Goal: Contribute content

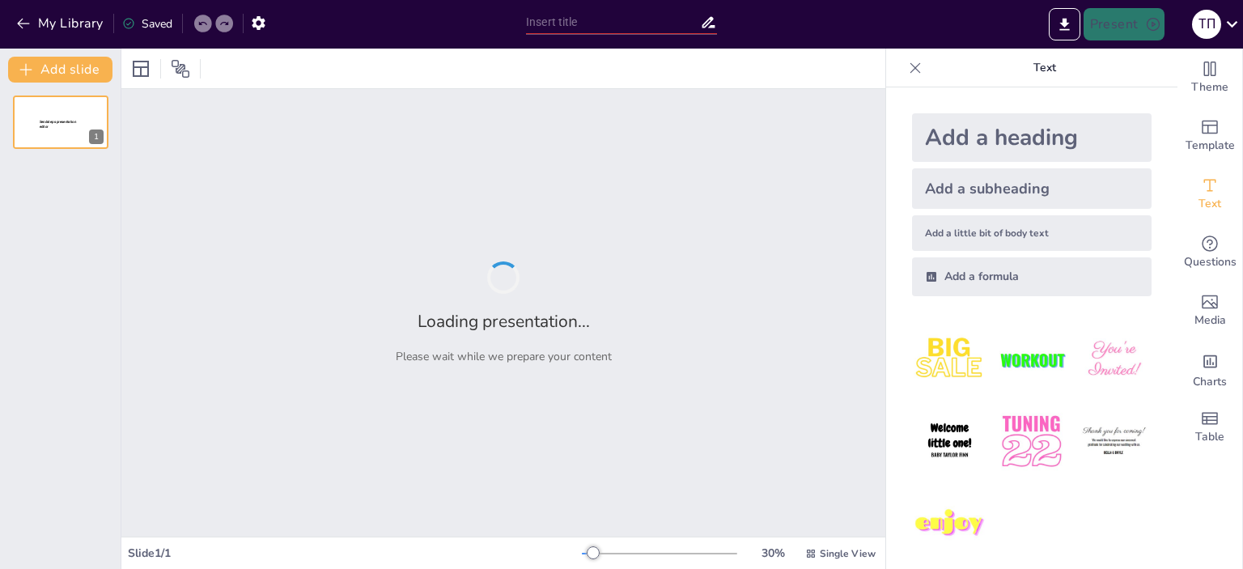
type input "Застосування кисню в медицині: нові можливості"
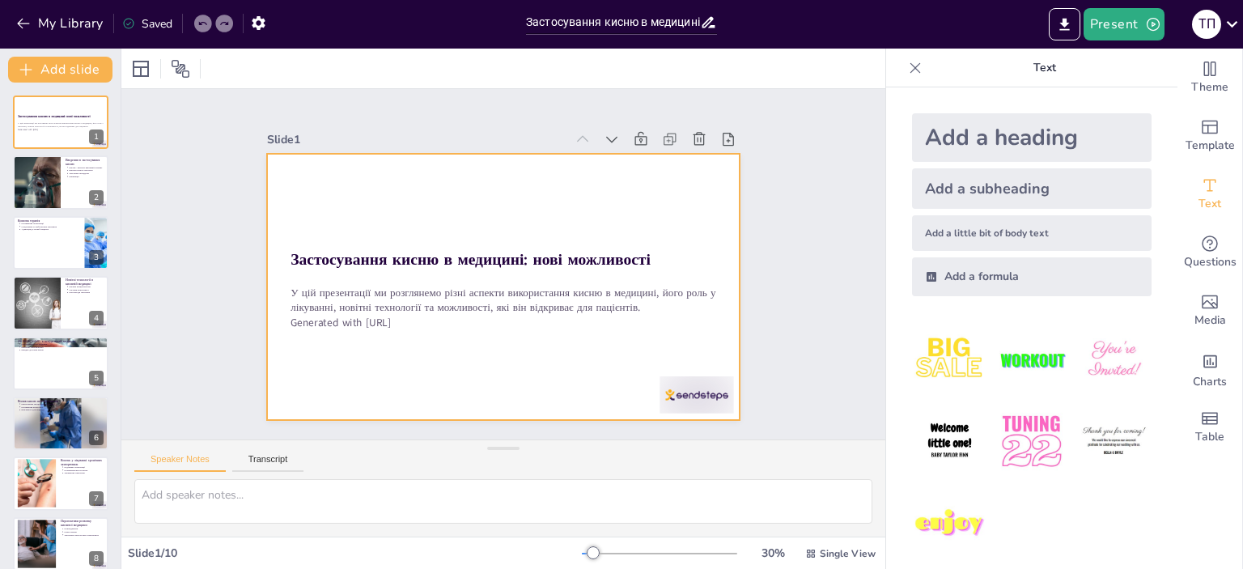
click at [686, 273] on div at bounding box center [490, 246] width 540 height 494
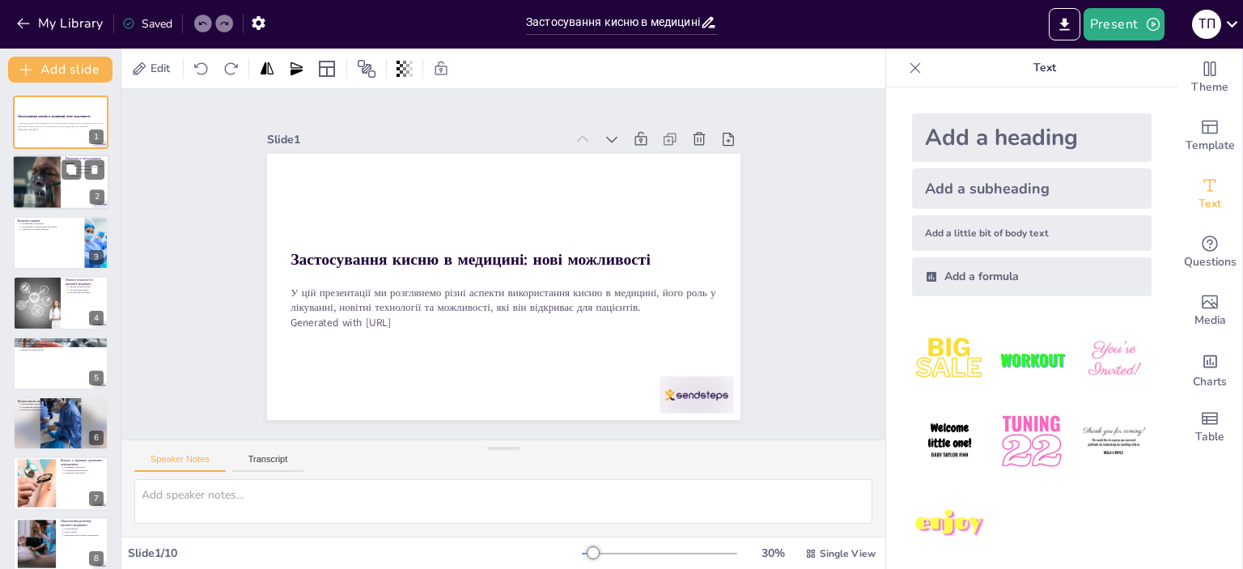
click at [52, 190] on div at bounding box center [36, 182] width 97 height 55
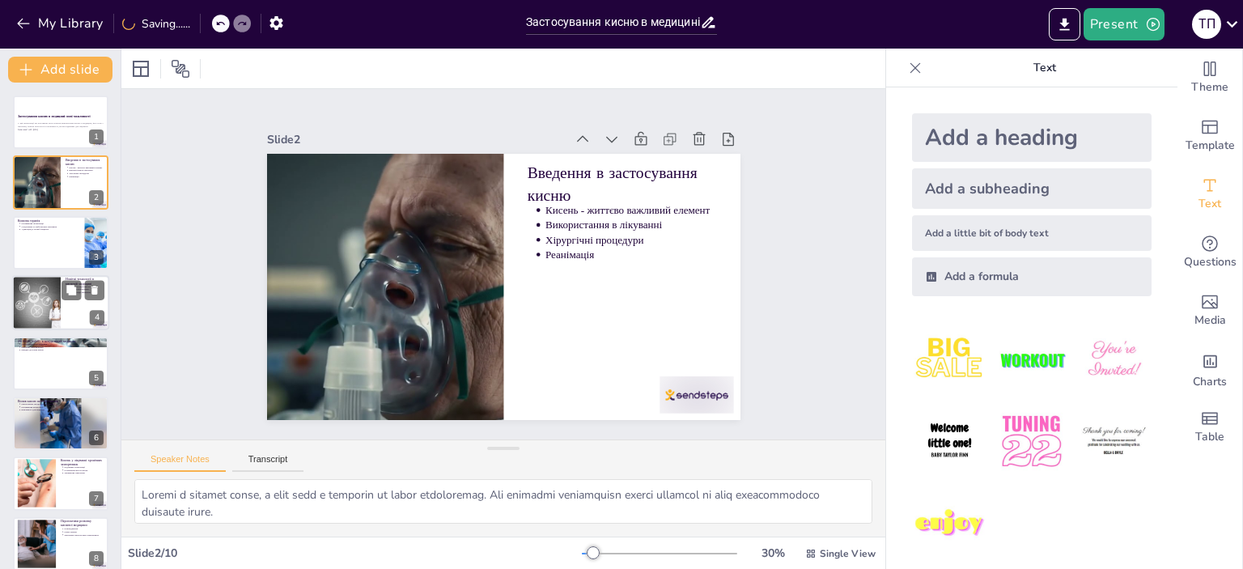
click at [34, 307] on div at bounding box center [36, 302] width 72 height 55
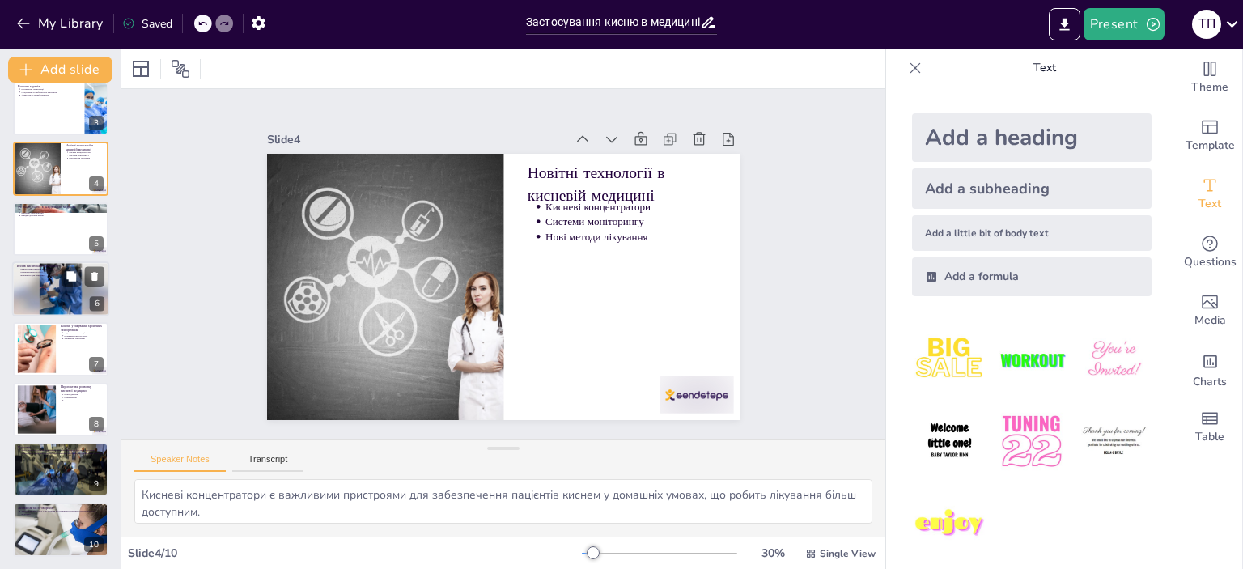
click at [49, 265] on p "Вплив кисню на відновлення" at bounding box center [60, 266] width 87 height 5
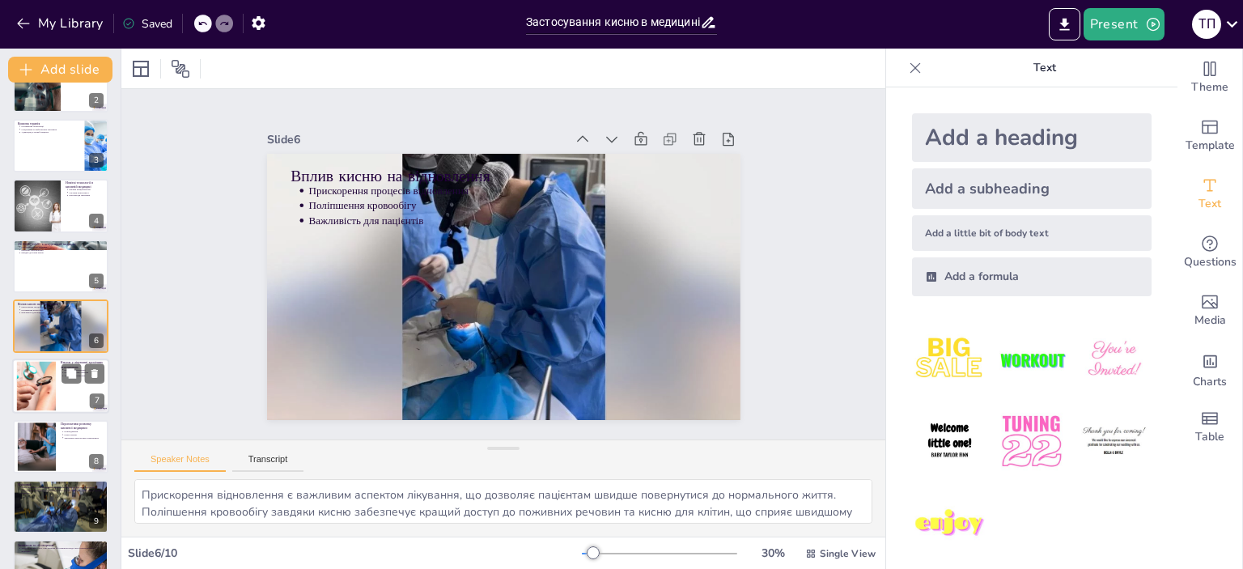
click at [43, 380] on div at bounding box center [36, 386] width 87 height 49
type textarea "Підтримка належного рівня оксигенації є критично важливою для пацієнтів з хроні…"
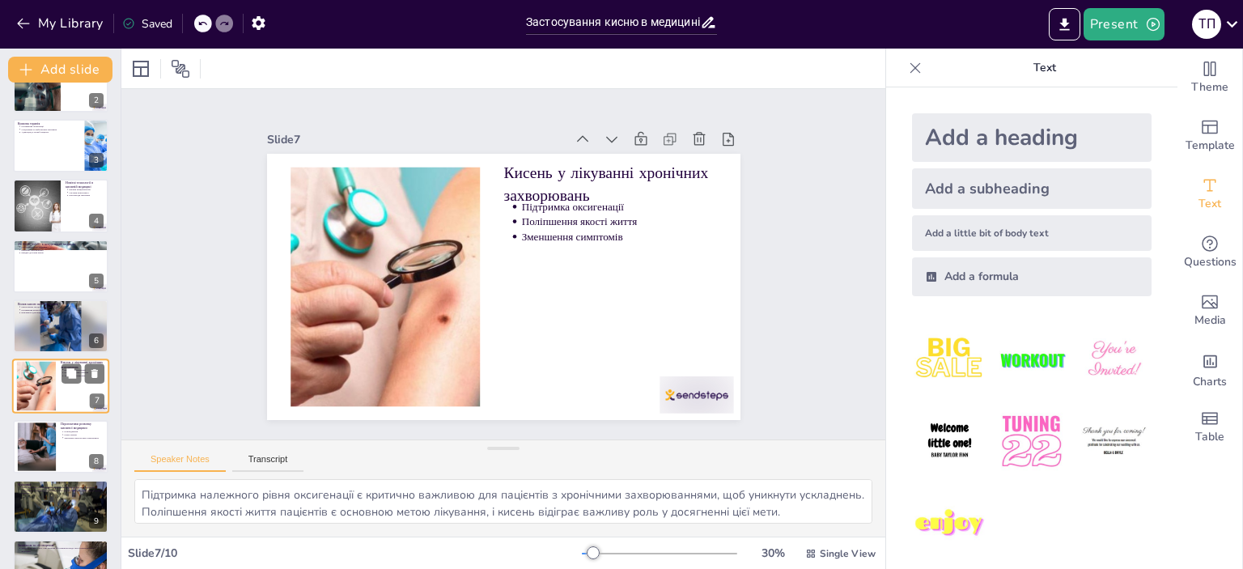
scroll to position [135, 0]
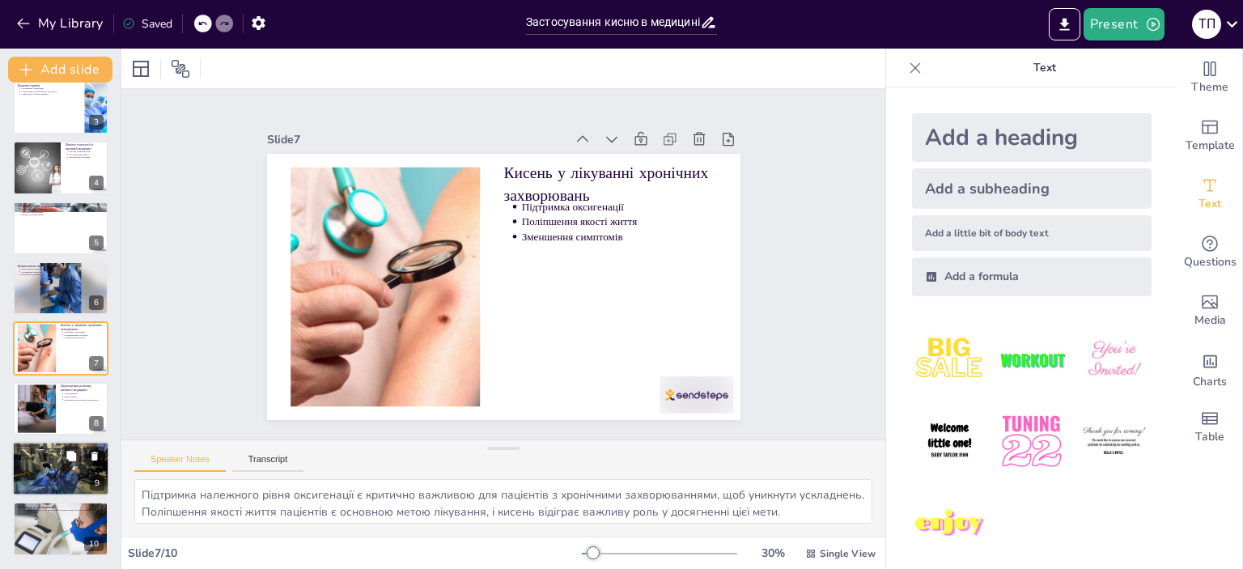
click at [40, 450] on p "Застосування кисню в медицині відкриває нові можливості для лікування різних за…" at bounding box center [62, 452] width 84 height 9
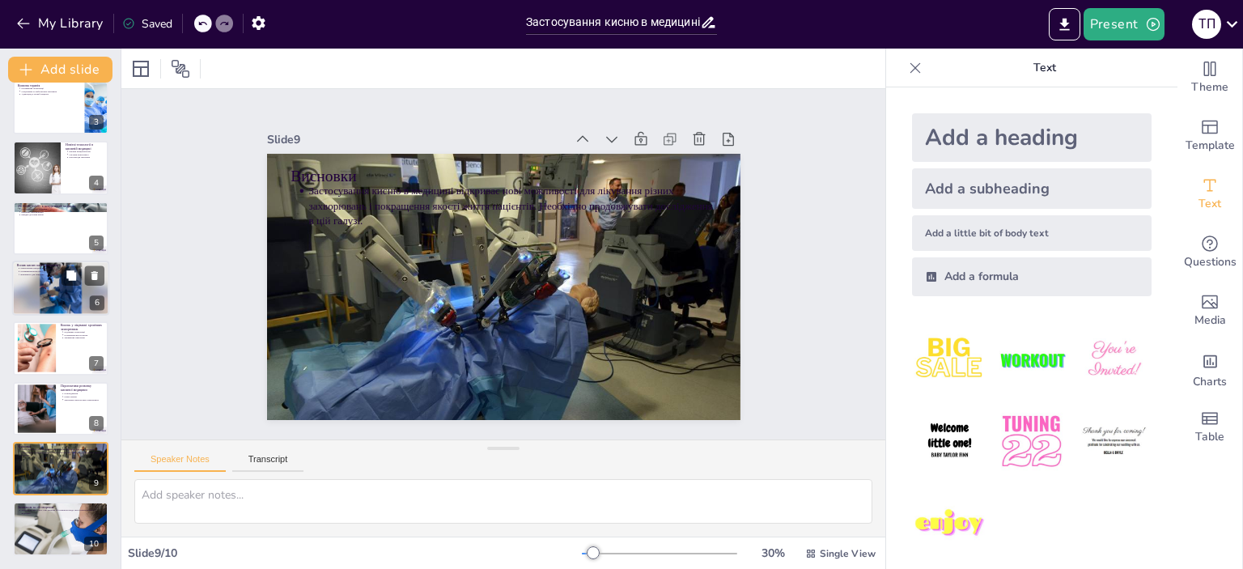
scroll to position [134, 0]
click at [54, 530] on div at bounding box center [60, 530] width 97 height 65
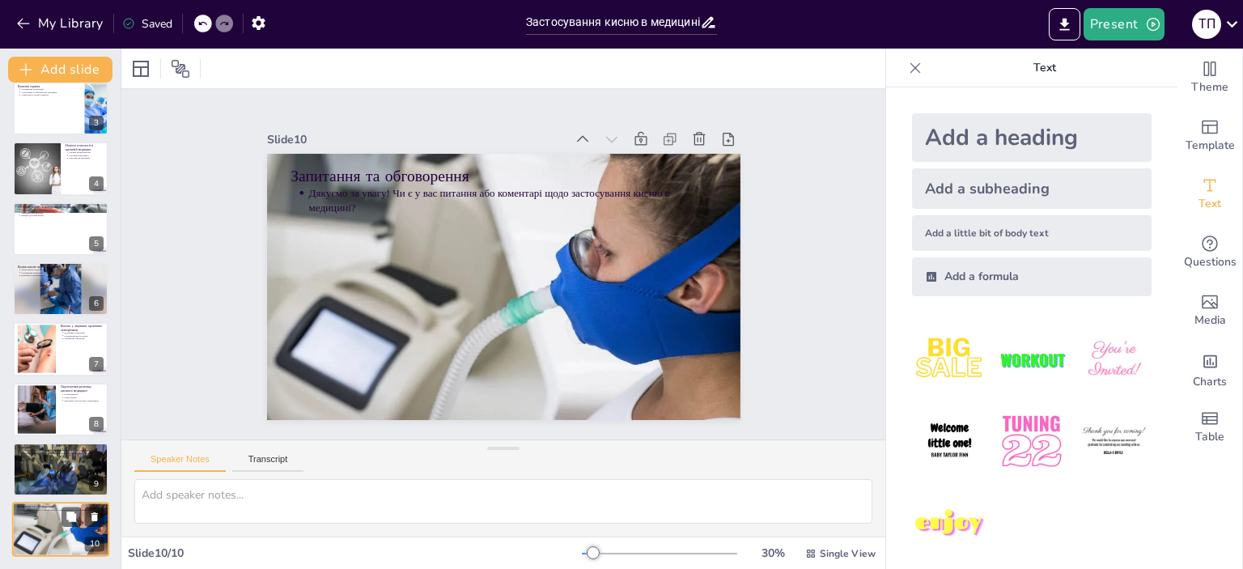
scroll to position [135, 0]
click at [52, 473] on div at bounding box center [60, 468] width 97 height 65
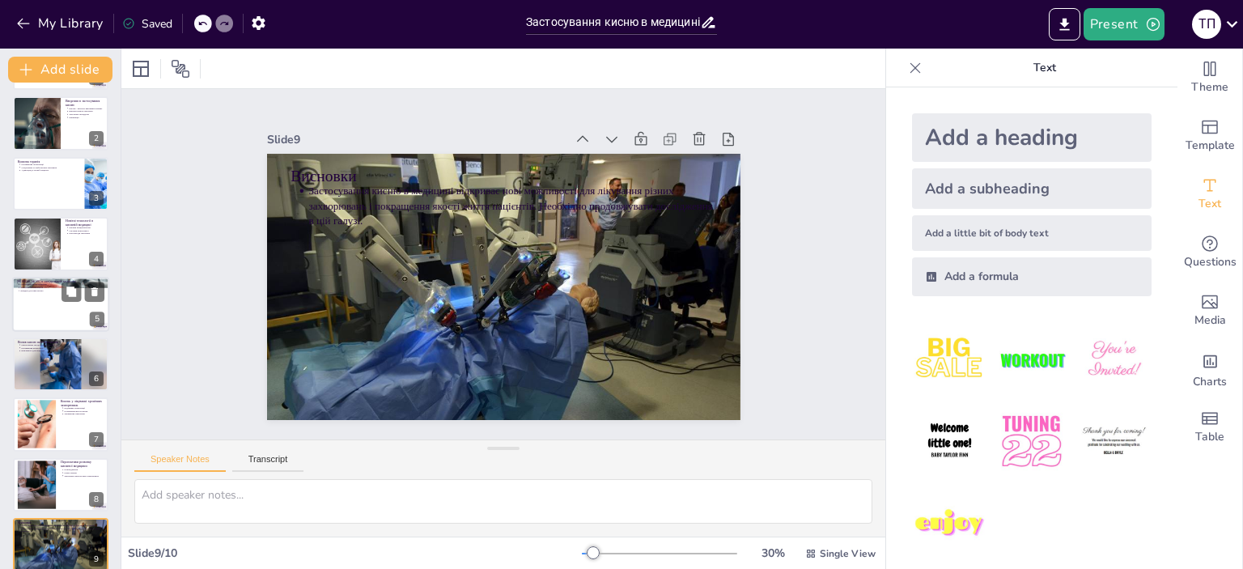
scroll to position [0, 0]
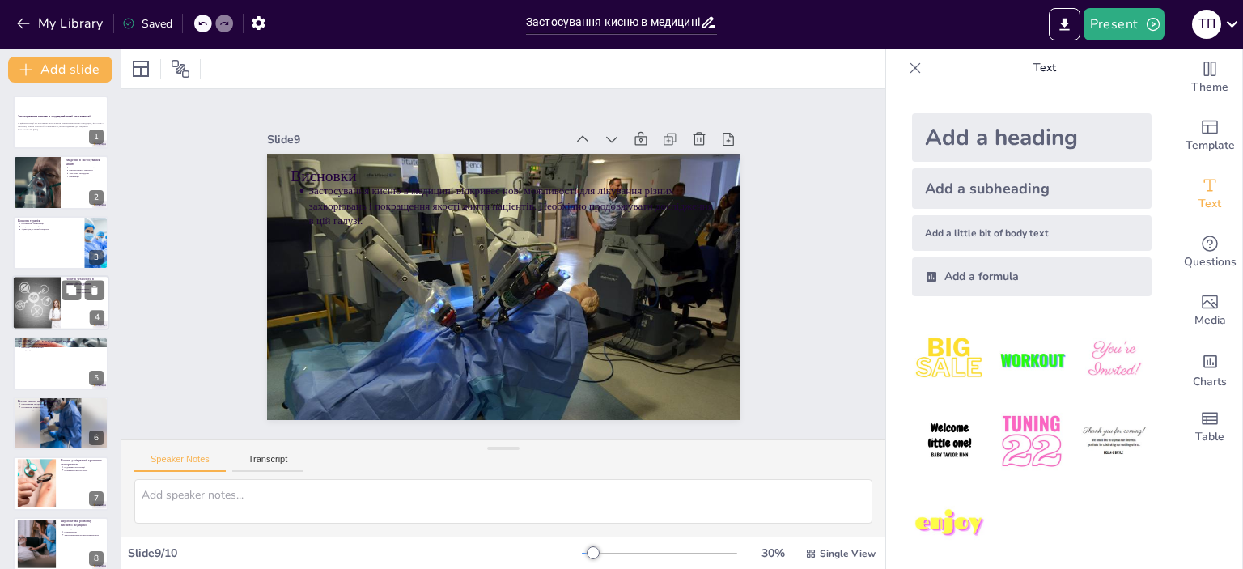
click at [36, 320] on div at bounding box center [36, 302] width 72 height 55
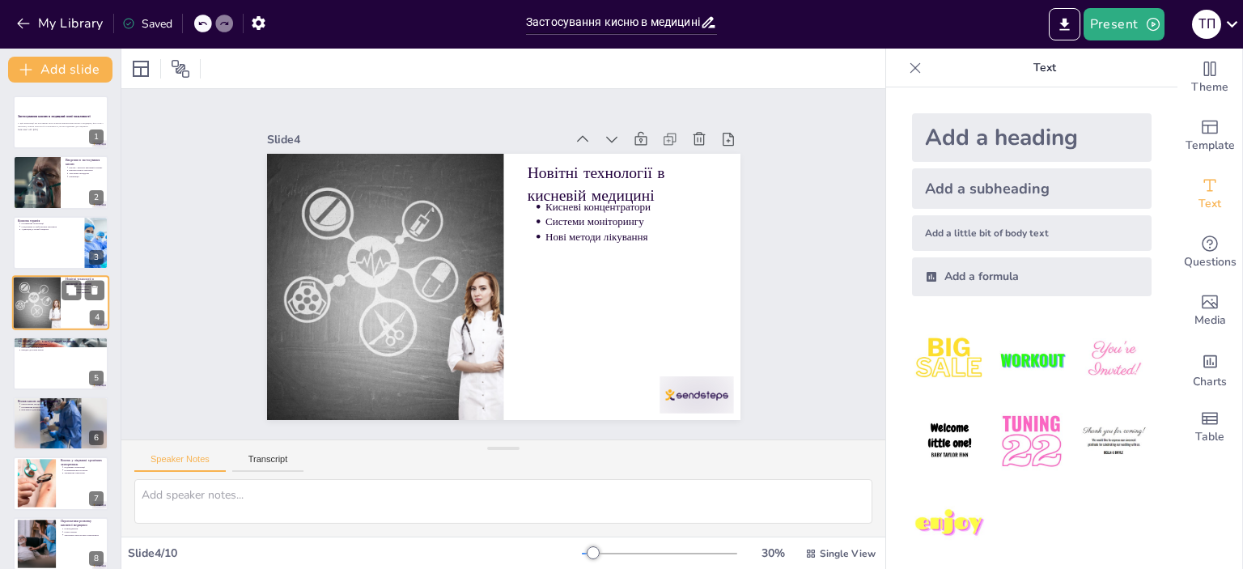
type textarea "Кисневі концентратори є важливими пристроями для забезпечення пацієнтів киснем …"
